Goal: Information Seeking & Learning: Learn about a topic

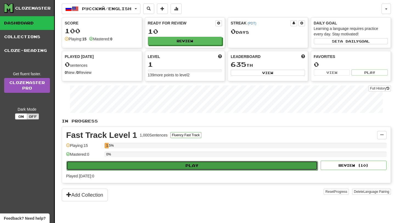
click at [150, 161] on button "Play" at bounding box center [191, 165] width 251 height 9
select select "**"
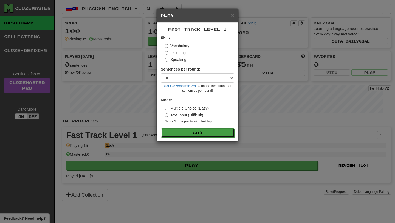
click at [178, 135] on button "Go" at bounding box center [198, 132] width 74 height 9
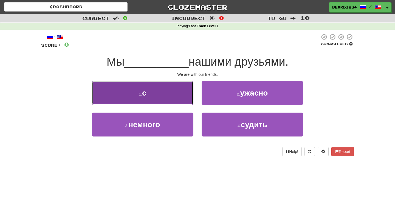
click at [182, 104] on button "1 . с" at bounding box center [143, 93] width 102 height 24
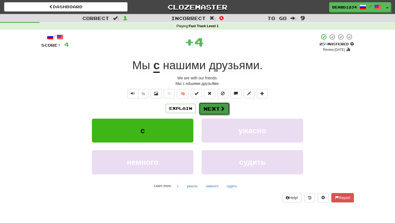
click at [220, 112] on button "Next" at bounding box center [214, 108] width 31 height 13
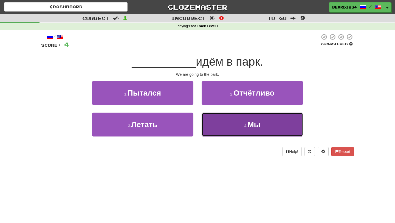
click at [229, 115] on button "4 . Мы" at bounding box center [253, 125] width 102 height 24
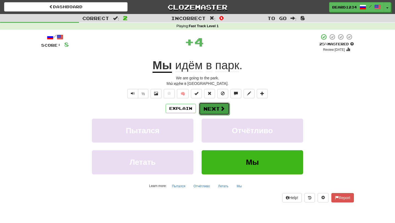
click at [225, 112] on button "Next" at bounding box center [214, 108] width 31 height 13
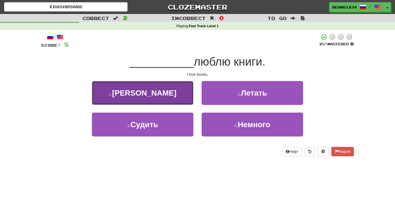
click at [183, 98] on button "1 . Я" at bounding box center [143, 93] width 102 height 24
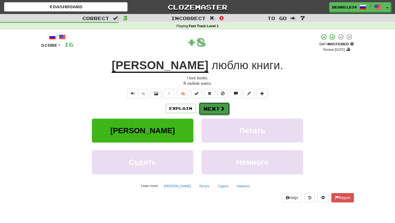
click at [223, 109] on span at bounding box center [222, 108] width 5 height 5
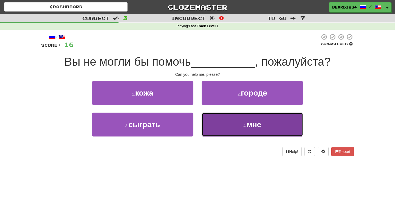
click at [241, 120] on button "4 . мне" at bounding box center [253, 125] width 102 height 24
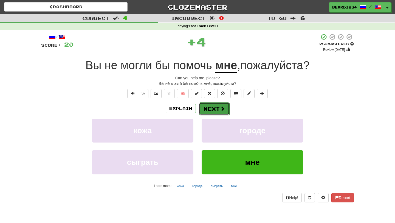
click at [216, 105] on button "Next" at bounding box center [214, 108] width 31 height 13
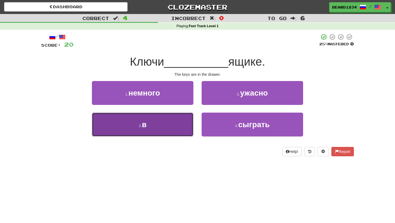
click at [165, 118] on button "3 . в" at bounding box center [143, 125] width 102 height 24
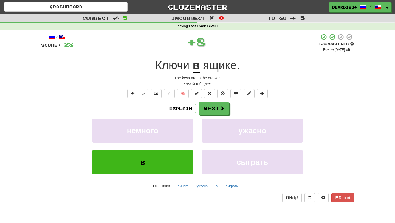
click at [212, 116] on div "Explain Next немного ужасно в сыграть Learn more: немного ужасно в сыграть" at bounding box center [197, 146] width 313 height 88
click at [212, 115] on div "Explain Next немного ужасно в сыграть Learn more: немного ужасно в сыграть" at bounding box center [197, 146] width 313 height 88
click at [213, 107] on button "Next" at bounding box center [214, 108] width 31 height 13
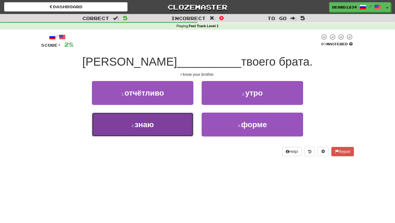
click at [161, 125] on button "3 . знаю" at bounding box center [143, 125] width 102 height 24
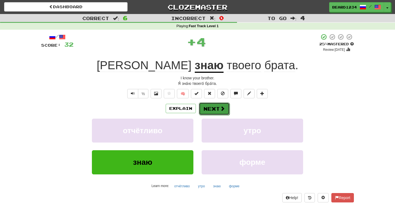
click at [209, 111] on button "Next" at bounding box center [214, 108] width 31 height 13
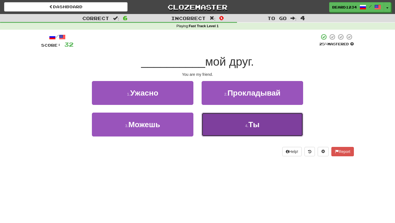
click at [242, 121] on button "4 . Ты" at bounding box center [253, 125] width 102 height 24
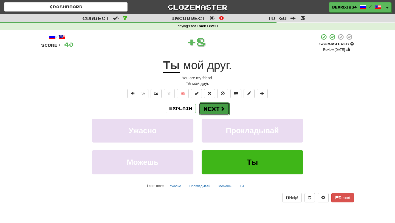
click at [220, 106] on span at bounding box center [222, 108] width 5 height 5
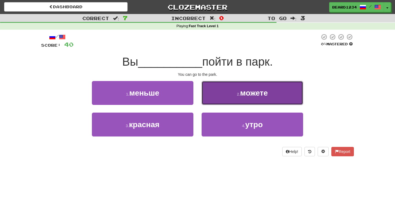
click at [224, 95] on button "2 . можете" at bounding box center [253, 93] width 102 height 24
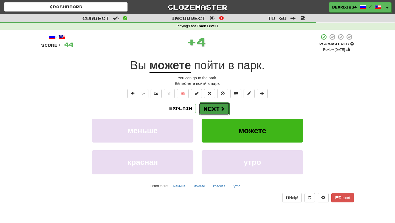
click at [213, 110] on button "Next" at bounding box center [214, 108] width 31 height 13
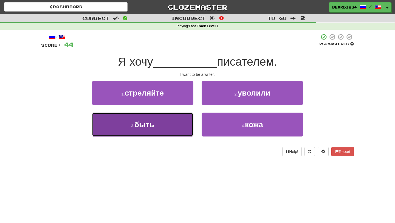
click at [168, 131] on button "3 . быть" at bounding box center [143, 125] width 102 height 24
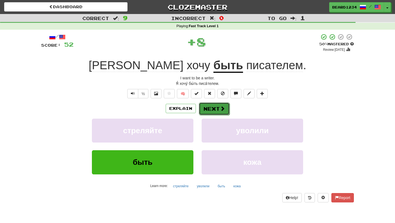
click at [209, 110] on button "Next" at bounding box center [214, 108] width 31 height 13
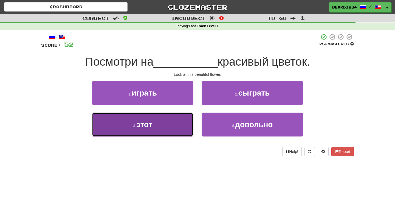
click at [174, 124] on button "3 . этот" at bounding box center [143, 125] width 102 height 24
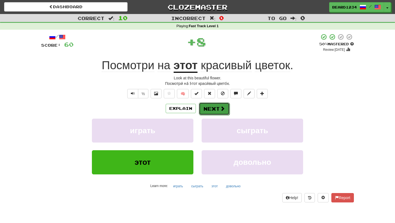
click at [215, 107] on button "Next" at bounding box center [214, 108] width 31 height 13
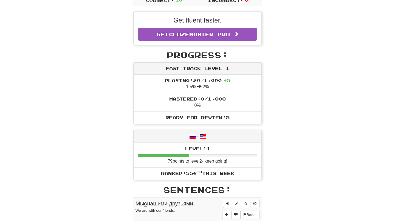
scroll to position [69, 0]
